Goal: Navigation & Orientation: Understand site structure

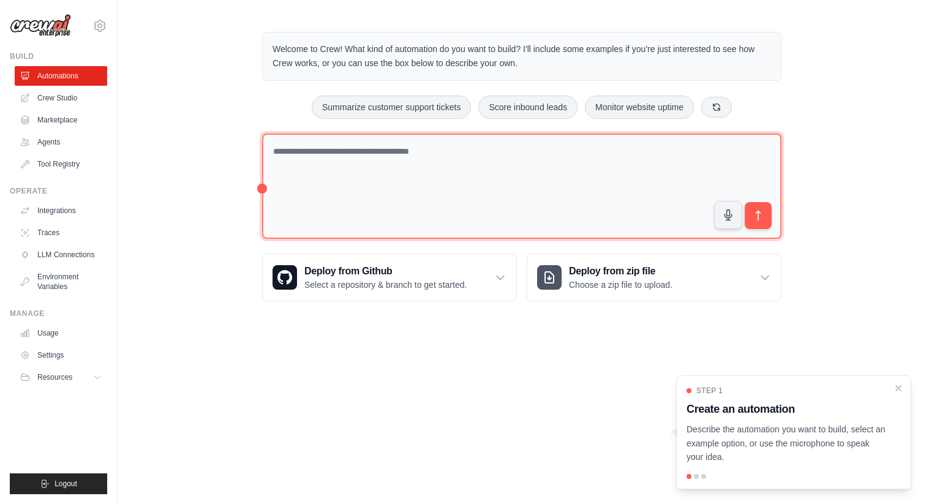
click at [429, 194] on textarea at bounding box center [521, 186] width 519 height 106
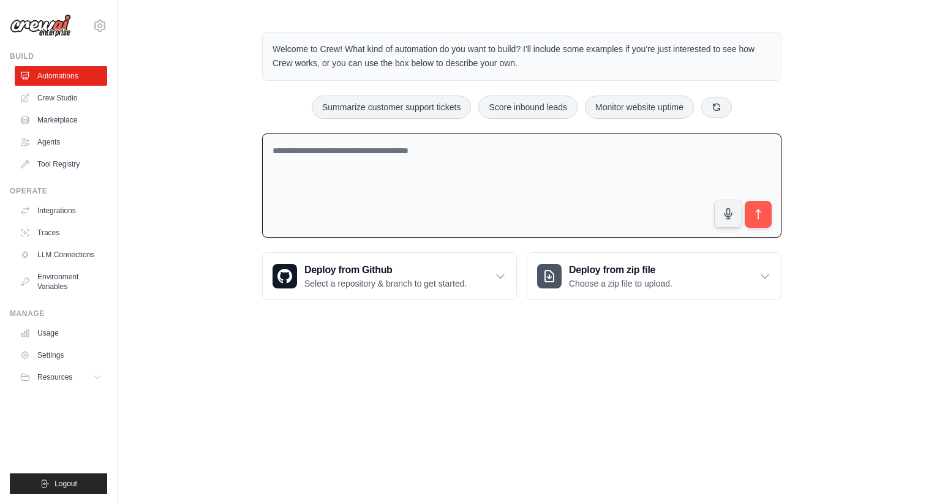
click at [195, 92] on div "Welcome to Crew! What kind of automation do you want to build? I'll include som…" at bounding box center [522, 165] width 808 height 307
click at [60, 97] on link "Crew Studio" at bounding box center [62, 98] width 92 height 20
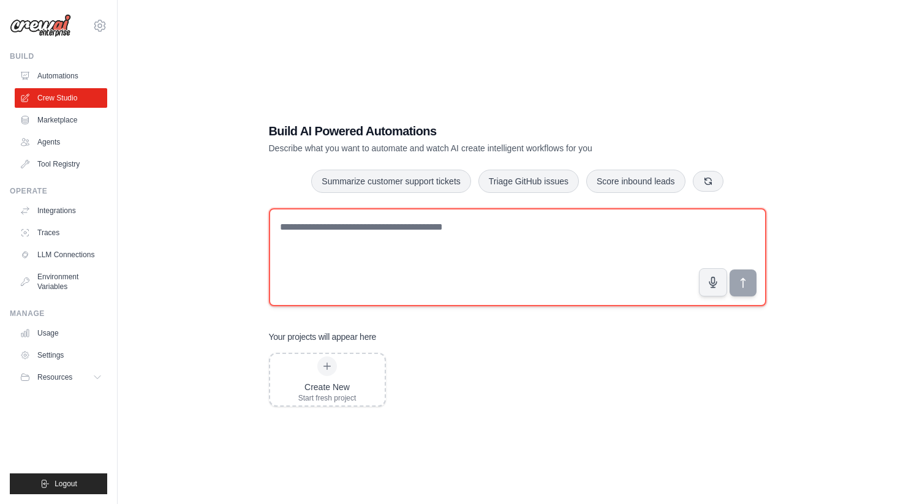
click at [359, 236] on textarea at bounding box center [517, 257] width 497 height 98
type textarea "**********"
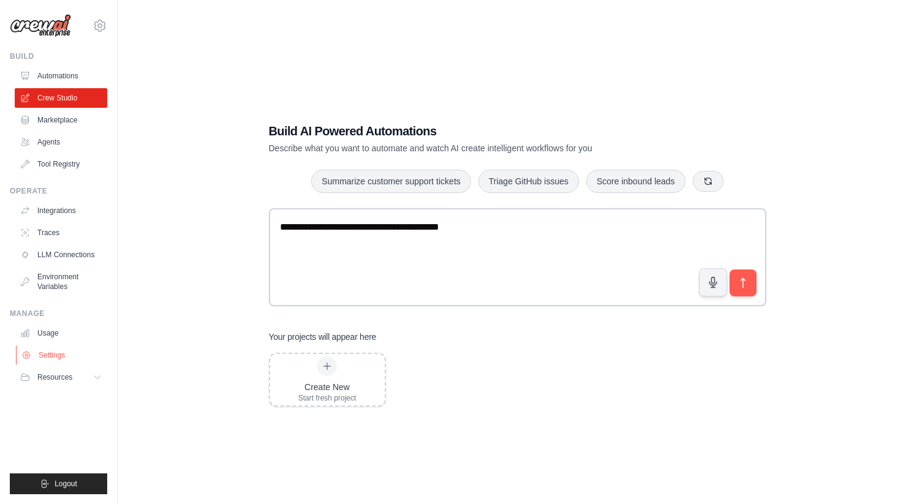
click at [58, 356] on link "Settings" at bounding box center [62, 355] width 92 height 20
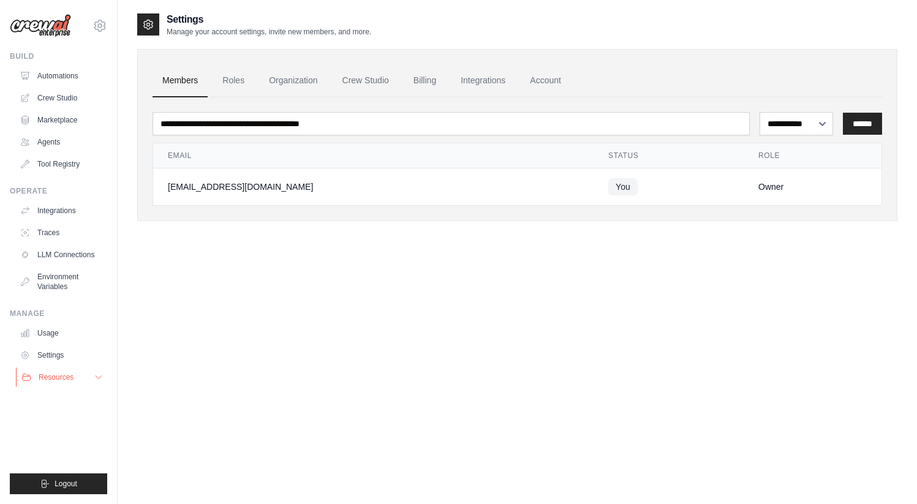
click at [52, 375] on span "Resources" at bounding box center [56, 377] width 35 height 10
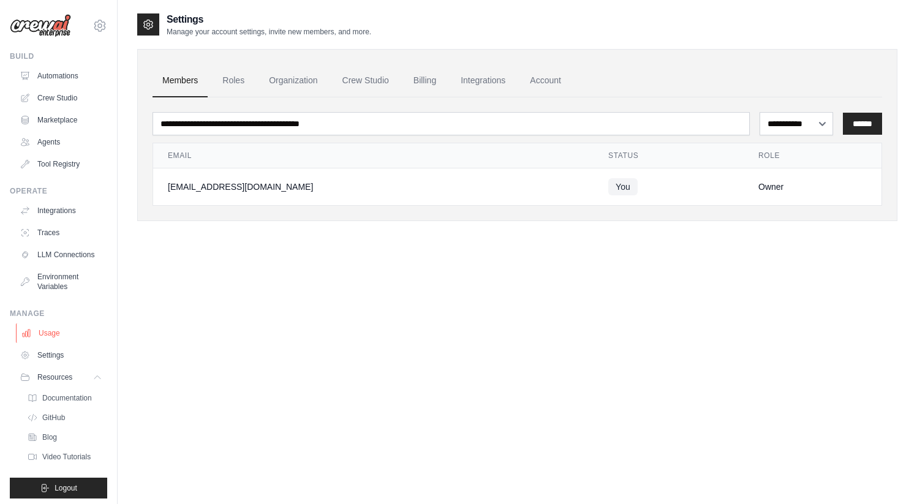
click at [51, 343] on link "Usage" at bounding box center [62, 333] width 92 height 20
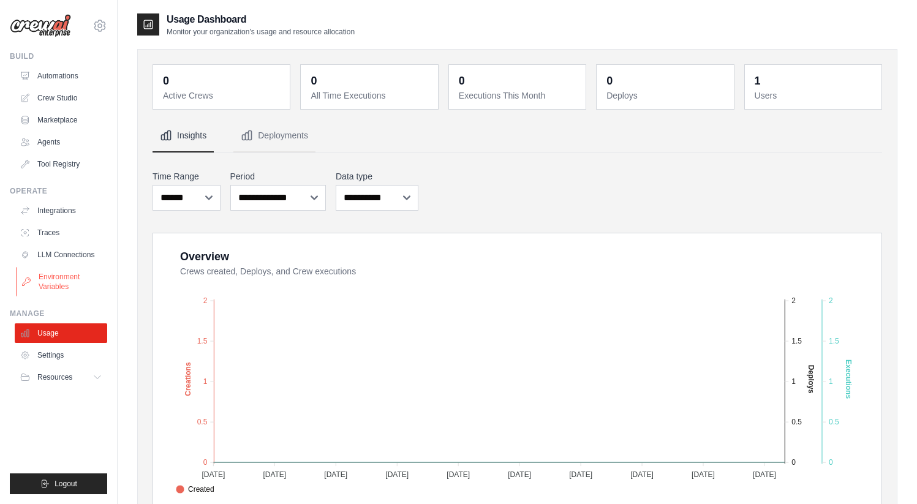
click at [43, 280] on link "Environment Variables" at bounding box center [62, 281] width 92 height 29
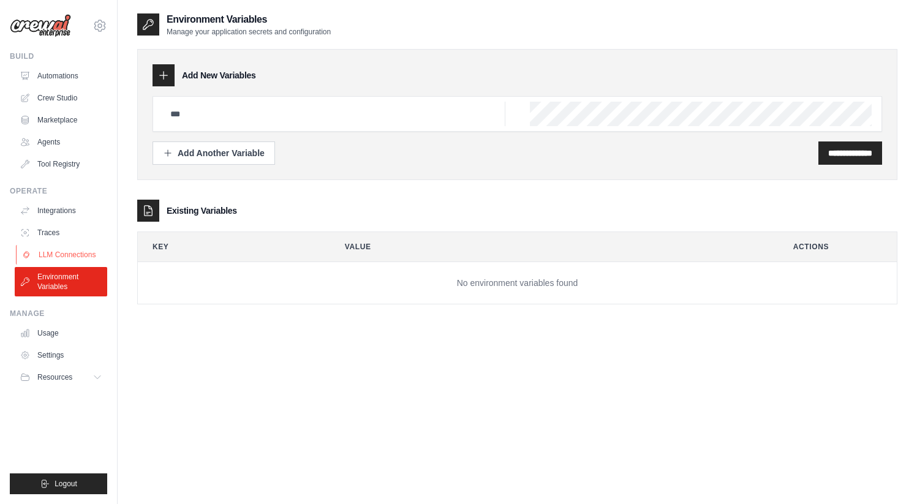
click at [53, 249] on link "LLM Connections" at bounding box center [62, 255] width 92 height 20
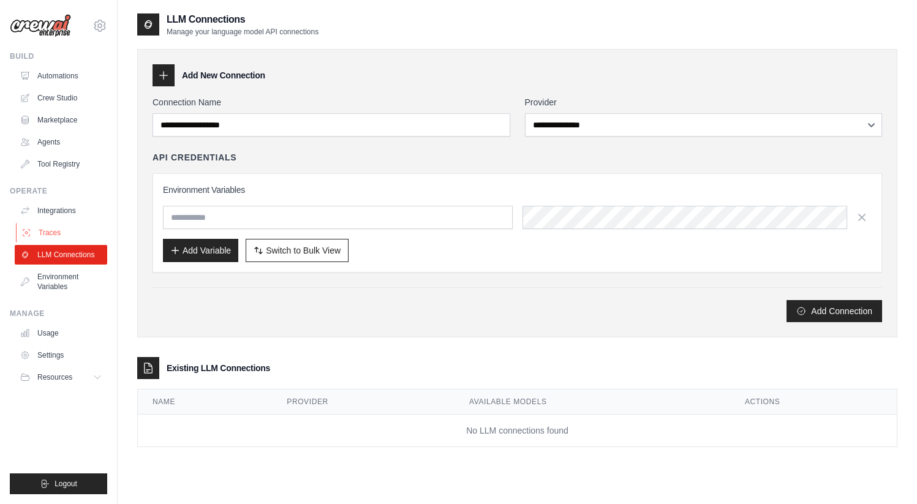
click at [56, 228] on link "Traces" at bounding box center [62, 233] width 92 height 20
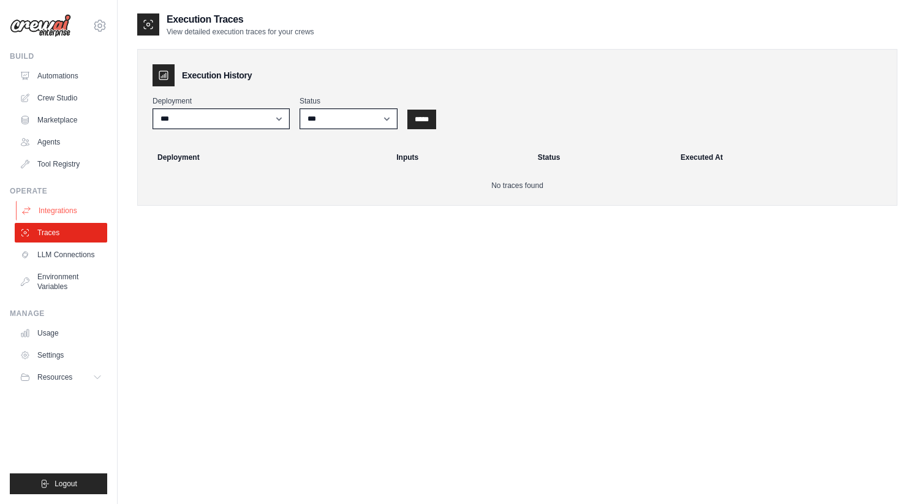
click at [56, 208] on link "Integrations" at bounding box center [62, 211] width 92 height 20
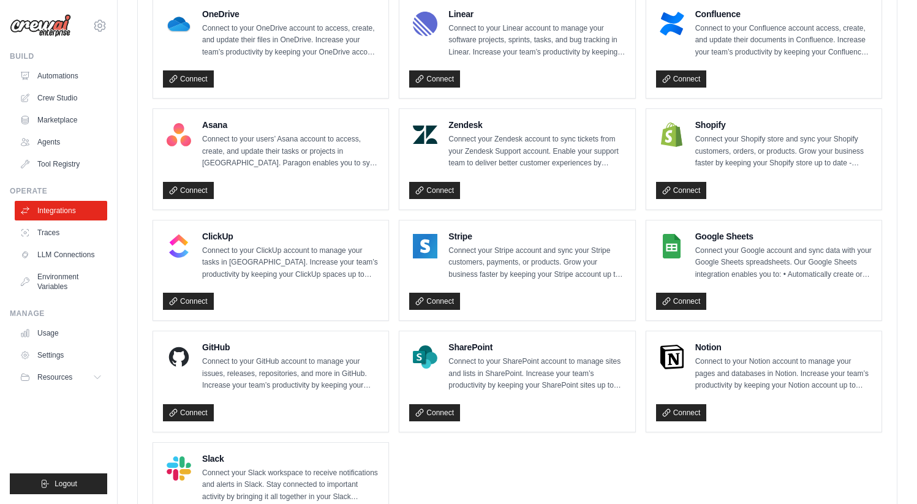
scroll to position [792, 0]
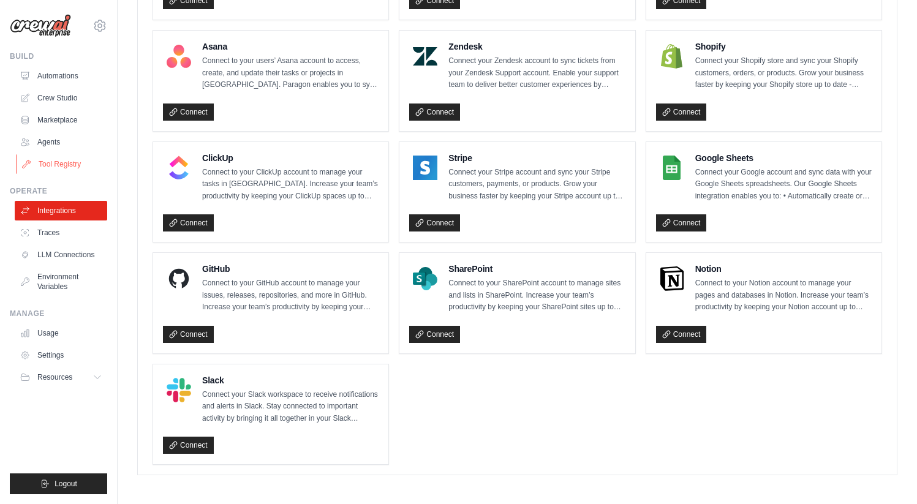
click at [64, 162] on link "Tool Registry" at bounding box center [62, 164] width 92 height 20
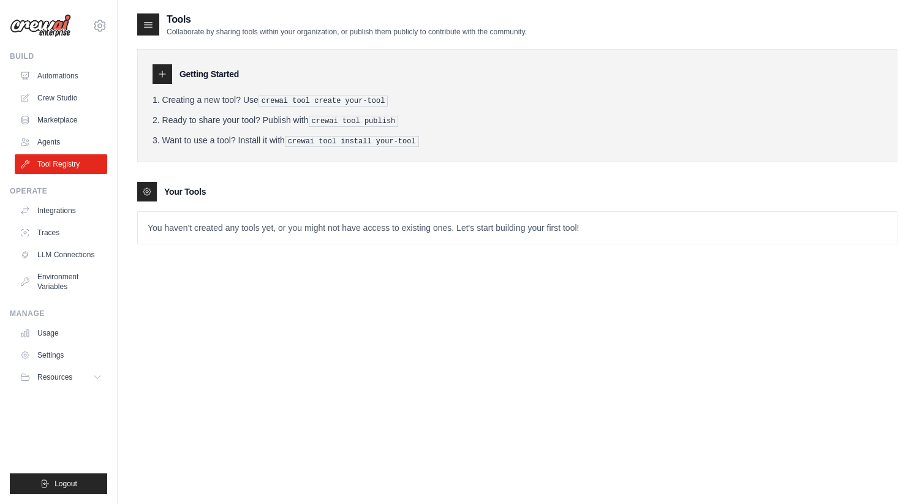
click at [127, 165] on div "Tools Collaborate by sharing tools within your organization, or publish them pu…" at bounding box center [517, 264] width 799 height 504
click at [59, 137] on link "Agents" at bounding box center [62, 142] width 92 height 20
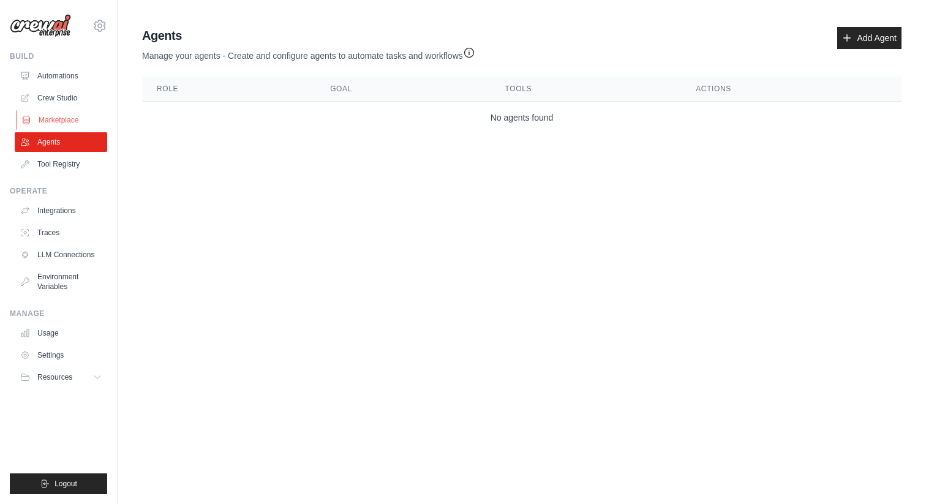
click at [68, 114] on link "Marketplace" at bounding box center [62, 120] width 92 height 20
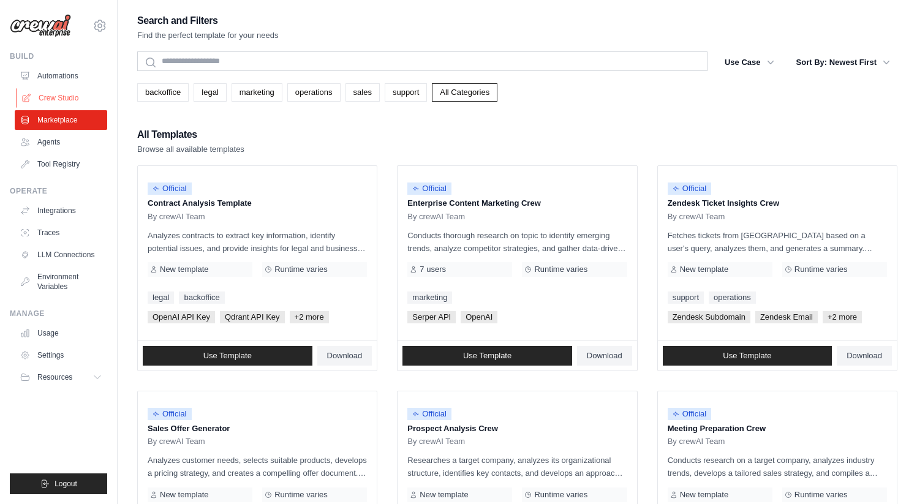
click at [69, 96] on link "Crew Studio" at bounding box center [62, 98] width 92 height 20
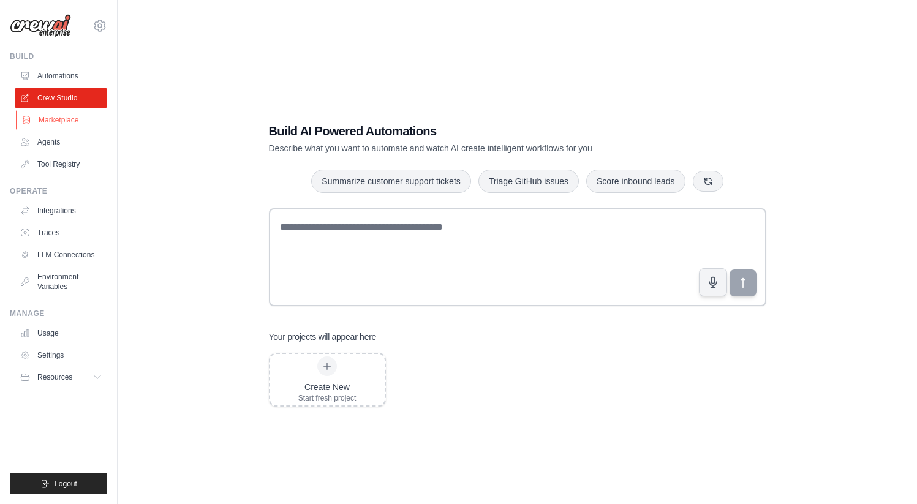
click at [59, 116] on link "Marketplace" at bounding box center [62, 120] width 92 height 20
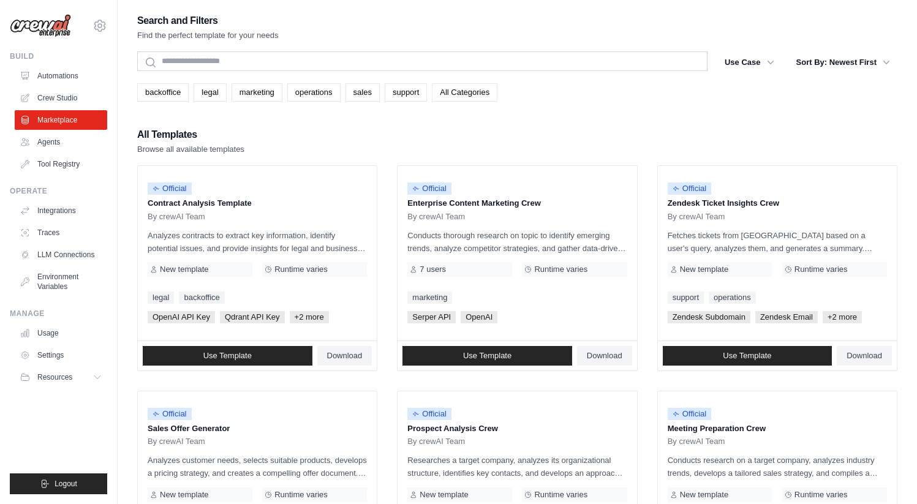
click at [454, 97] on link "All Categories" at bounding box center [465, 92] width 66 height 18
click at [749, 61] on button "Use Case" at bounding box center [749, 62] width 64 height 22
click at [767, 58] on icon "button" at bounding box center [770, 62] width 12 height 12
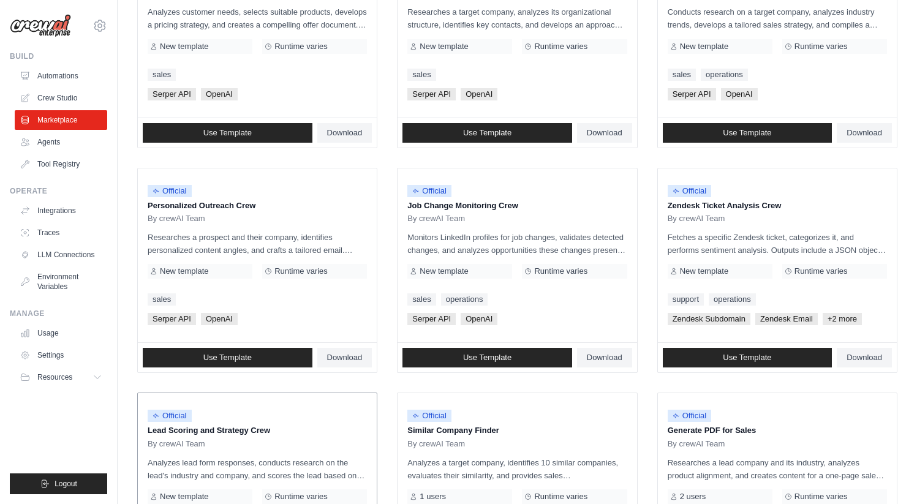
scroll to position [631, 0]
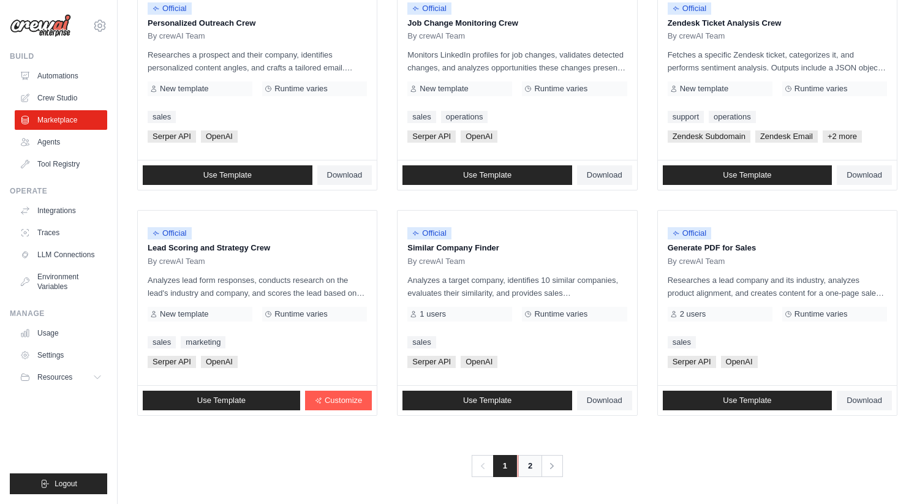
click at [526, 465] on link "2" at bounding box center [529, 466] width 24 height 22
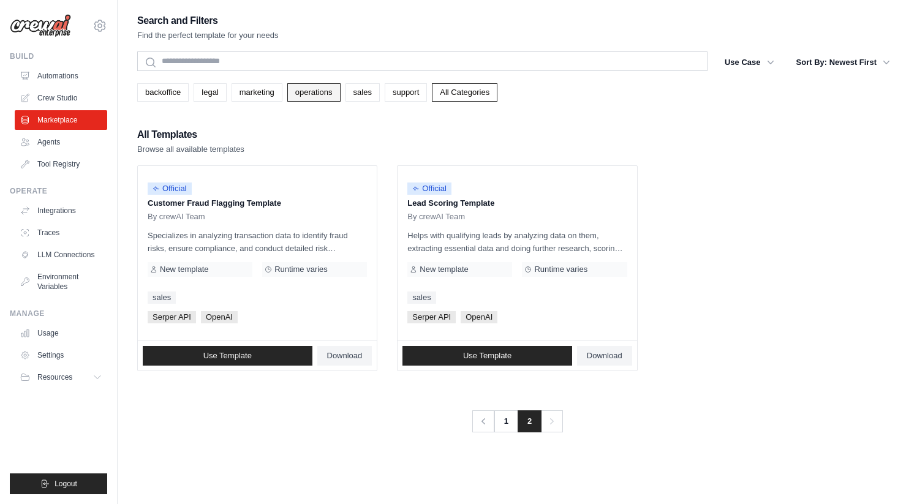
click at [306, 98] on link "operations" at bounding box center [313, 92] width 53 height 18
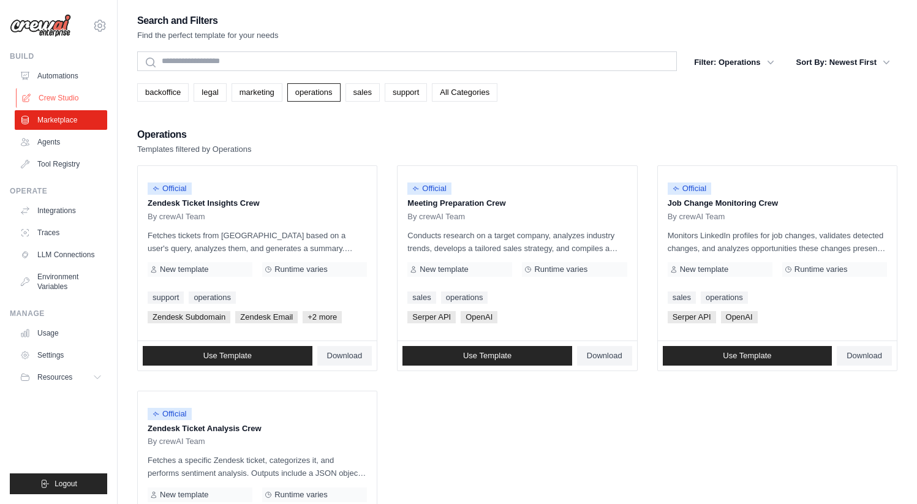
click at [61, 97] on link "Crew Studio" at bounding box center [62, 98] width 92 height 20
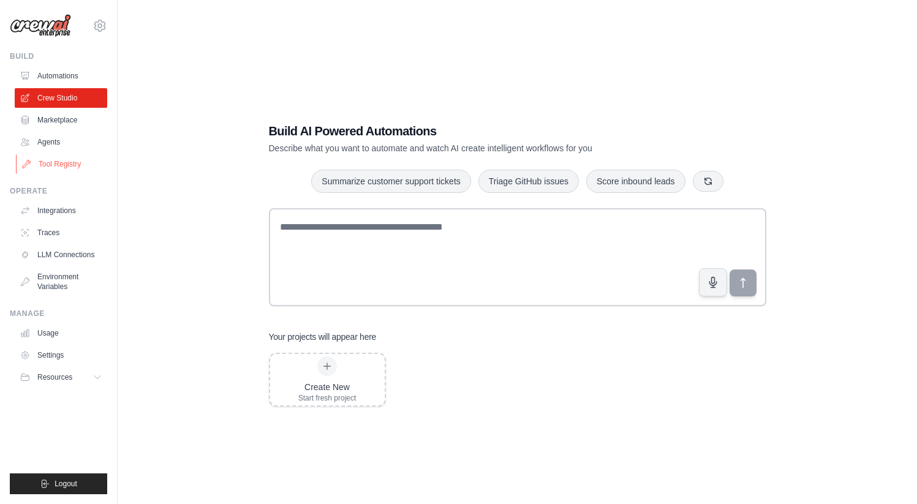
click at [56, 159] on link "Tool Registry" at bounding box center [62, 164] width 92 height 20
